Goal: Task Accomplishment & Management: Manage account settings

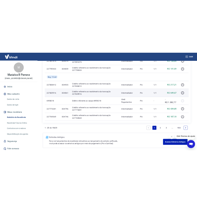
scroll to position [379, 0]
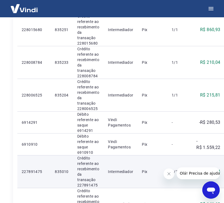
click at [126, 167] on td "Intermediador" at bounding box center [121, 172] width 34 height 33
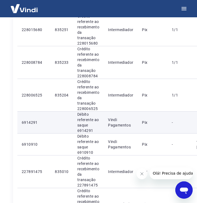
click at [100, 128] on td "Débito referente ao saque 6914291" at bounding box center [88, 123] width 31 height 22
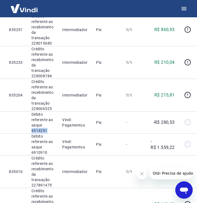
scroll to position [379, 48]
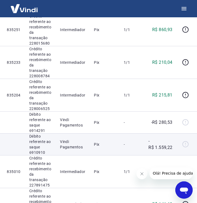
click at [150, 153] on td "-R$ 1.559,22" at bounding box center [160, 145] width 33 height 22
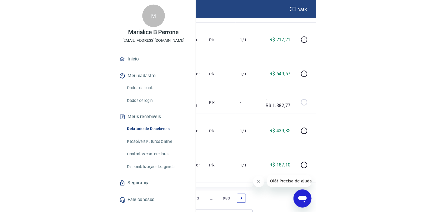
scroll to position [404, 0]
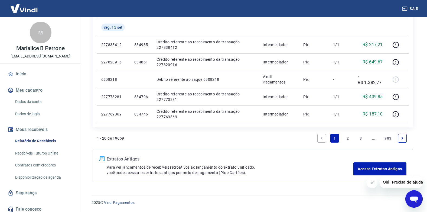
click at [347, 137] on link "2" at bounding box center [348, 138] width 9 height 9
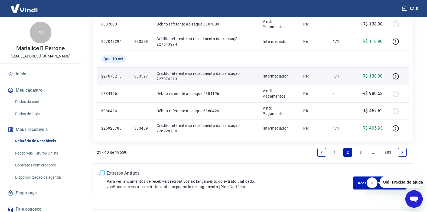
scroll to position [404, 0]
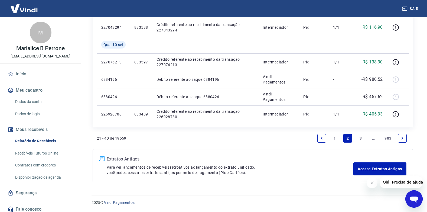
click at [361, 137] on link "3" at bounding box center [361, 138] width 9 height 9
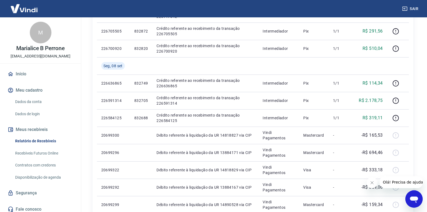
scroll to position [224, 0]
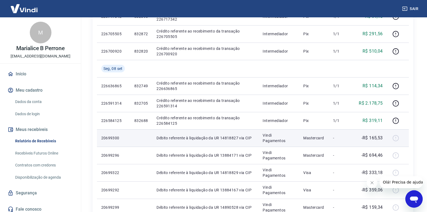
click at [145, 131] on td at bounding box center [141, 137] width 22 height 17
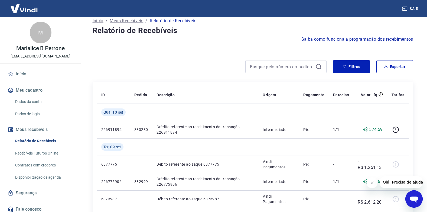
scroll to position [1, 0]
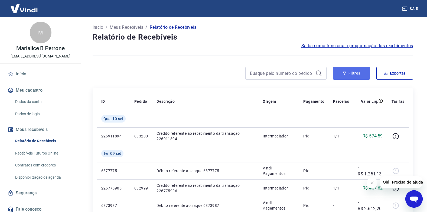
click at [356, 73] on button "Filtros" at bounding box center [351, 73] width 37 height 13
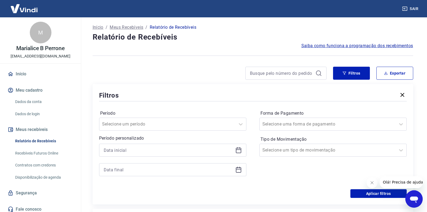
click at [240, 150] on icon at bounding box center [238, 150] width 7 height 7
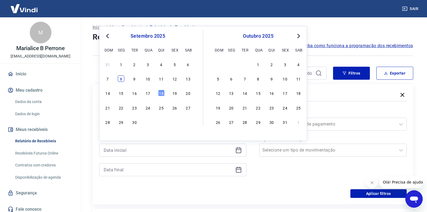
click at [119, 78] on div "8" at bounding box center [121, 78] width 7 height 7
type input "[DATE]"
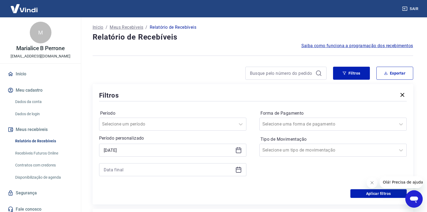
click at [240, 171] on icon at bounding box center [238, 169] width 7 height 7
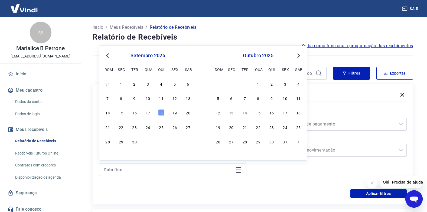
click at [118, 98] on div "8" at bounding box center [121, 98] width 7 height 7
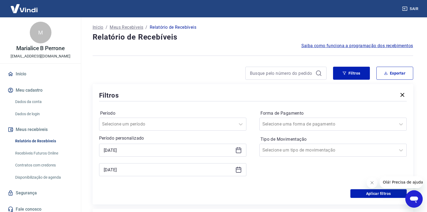
type input "[DATE]"
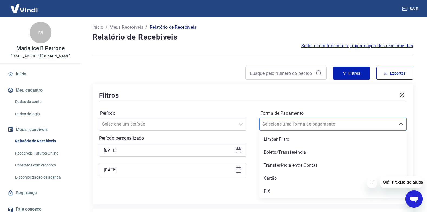
click at [288, 122] on input "Forma de Pagamento" at bounding box center [290, 124] width 55 height 7
click at [277, 180] on div "Cartão" at bounding box center [333, 178] width 147 height 11
click at [274, 179] on div "Forma de Pagamento option Cartão focused, 4 of 5. 5 results available. Use Up a…" at bounding box center [333, 146] width 147 height 74
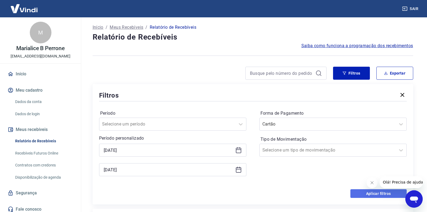
click at [380, 194] on button "Aplicar filtros" at bounding box center [379, 193] width 56 height 9
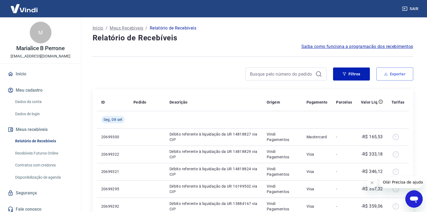
click at [399, 72] on button "Exportar" at bounding box center [395, 73] width 37 height 13
type input "[DATE]"
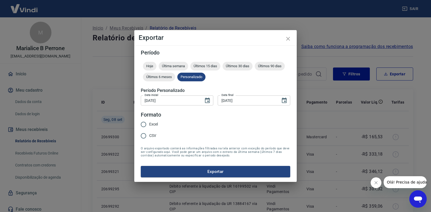
click at [150, 122] on span "Excel" at bounding box center [153, 124] width 9 height 6
click at [149, 122] on input "Excel" at bounding box center [143, 124] width 11 height 11
radio input "true"
click at [217, 171] on button "Exportar" at bounding box center [216, 171] width 150 height 11
